Goal: Task Accomplishment & Management: Manage account settings

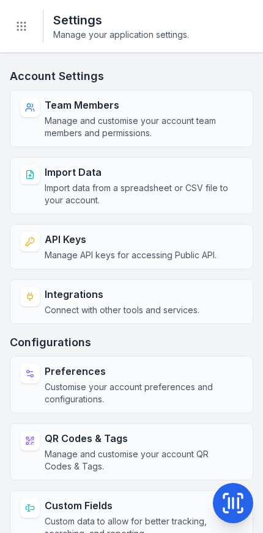
click at [31, 26] on button "Toggle Navigation" at bounding box center [21, 26] width 23 height 23
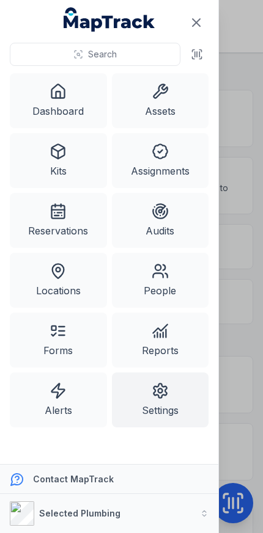
click at [56, 402] on link "Alerts" at bounding box center [58, 400] width 97 height 55
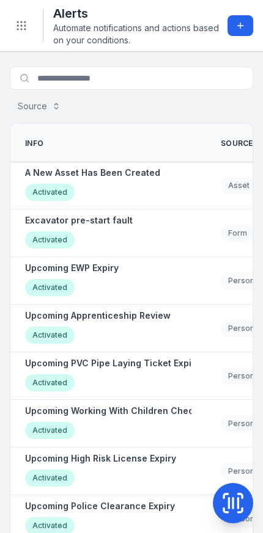
click at [56, 220] on strong "Excavator pre-start fault" at bounding box center [78, 220] width 107 height 12
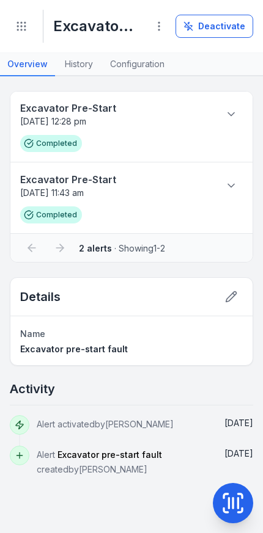
click at [137, 68] on link "Configuration" at bounding box center [137, 64] width 69 height 23
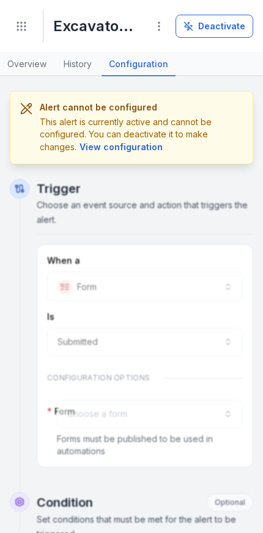
click at [103, 147] on button "View configuration" at bounding box center [120, 146] width 89 height 13
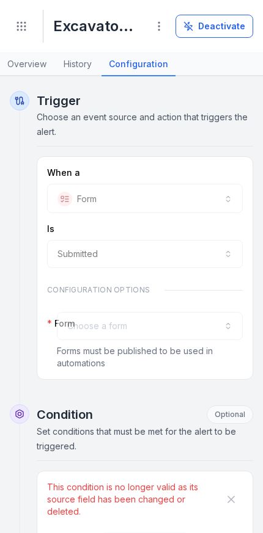
click at [23, 29] on icon "Toggle navigation" at bounding box center [21, 26] width 12 height 12
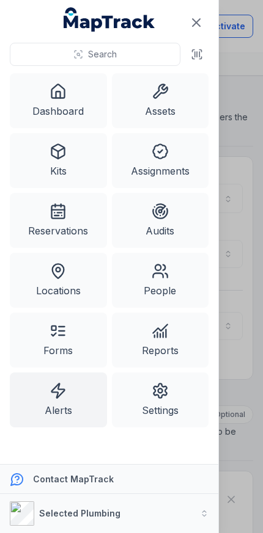
click at [49, 408] on link "Alerts" at bounding box center [58, 400] width 97 height 55
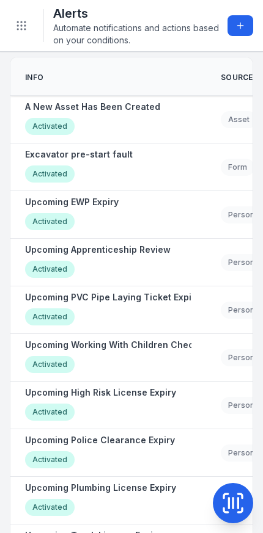
scroll to position [65, 0]
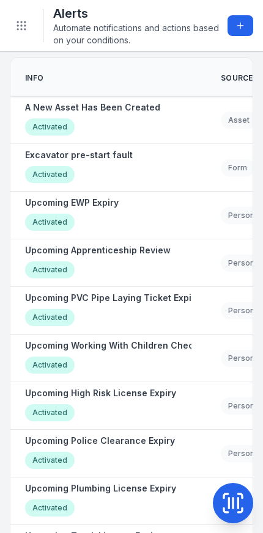
click at [167, 346] on strong "Upcoming Working With Children Check Expiry" at bounding box center [126, 346] width 202 height 12
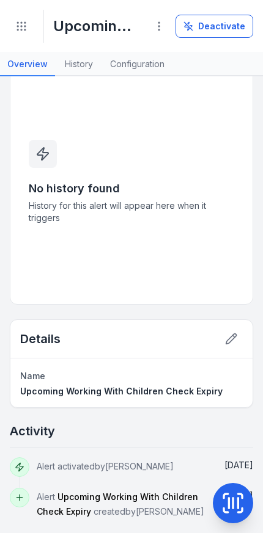
scroll to position [32, 0]
click at [129, 65] on link "Configuration" at bounding box center [137, 64] width 69 height 23
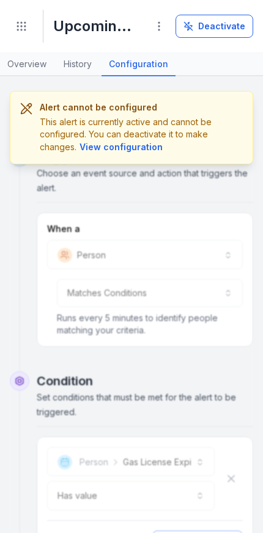
click at [109, 143] on button "View configuration" at bounding box center [120, 146] width 89 height 13
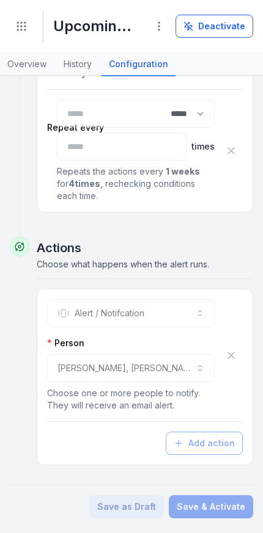
scroll to position [657, 0]
click at [190, 368] on div "**********" at bounding box center [130, 368] width 167 height 28
click at [191, 368] on div "**********" at bounding box center [130, 368] width 167 height 28
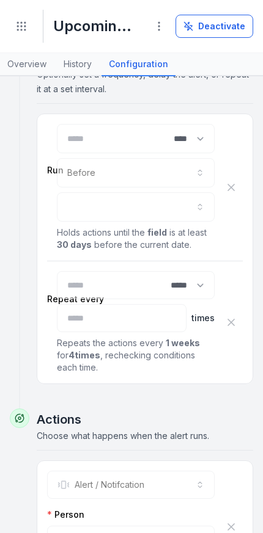
scroll to position [483, 0]
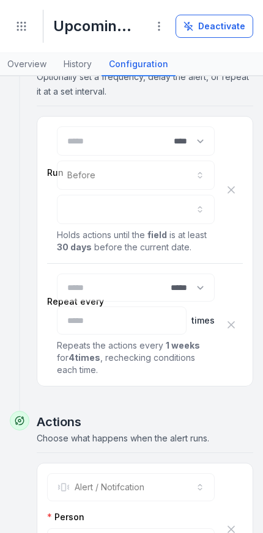
click at [79, 211] on div at bounding box center [136, 209] width 158 height 29
click at [235, 31] on button "Deactivate" at bounding box center [214, 26] width 78 height 23
